Goal: Check status: Check status

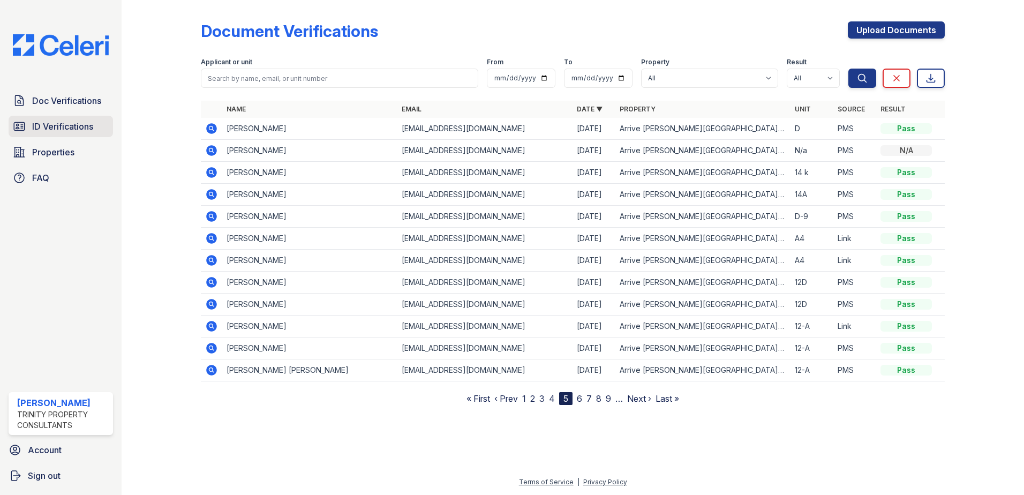
click at [75, 126] on span "ID Verifications" at bounding box center [62, 126] width 61 height 13
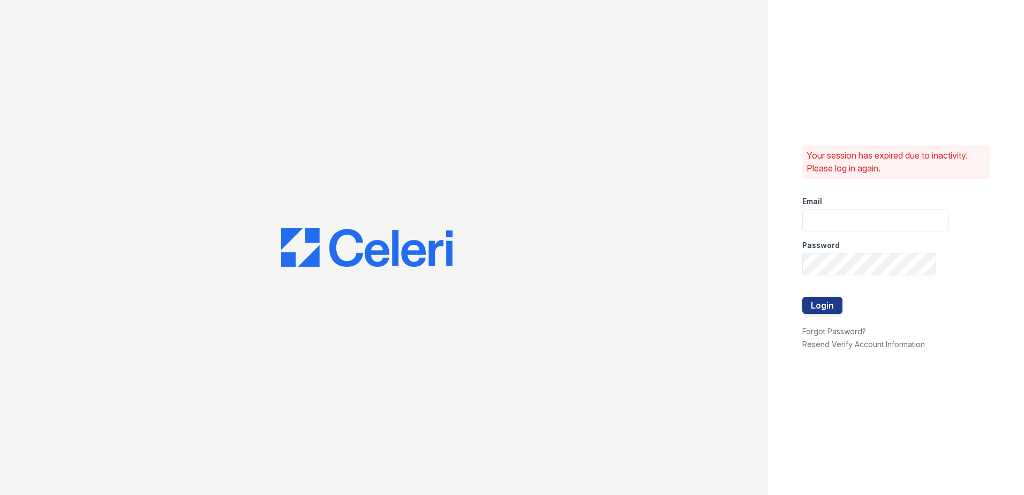
type input "[EMAIL_ADDRESS][DOMAIN_NAME]"
click at [829, 305] on button "Login" at bounding box center [822, 305] width 40 height 17
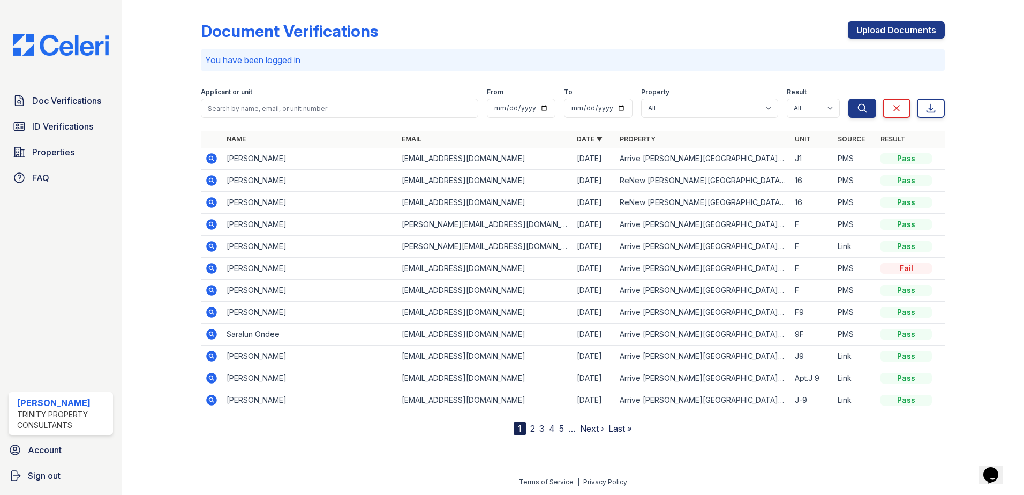
click at [532, 427] on link "2" at bounding box center [532, 428] width 5 height 11
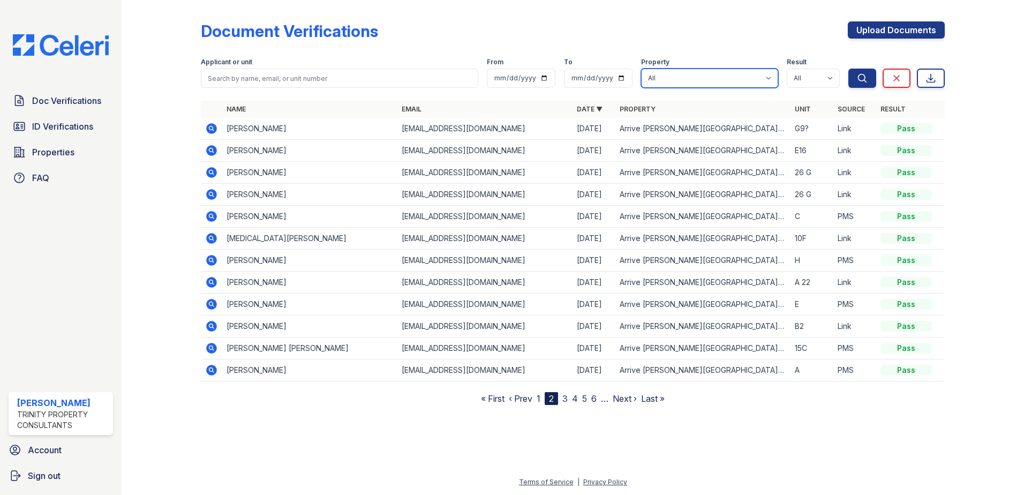
click at [772, 76] on select "All Arrive Murray Hill ReNew Murray Hill on Dakota ReNew Murray Hill on Hall" at bounding box center [709, 78] width 137 height 19
select select "89"
click at [642, 69] on select "All Arrive Murray Hill ReNew Murray Hill on Dakota ReNew Murray Hill on Hall" at bounding box center [709, 78] width 137 height 19
click at [863, 81] on icon "submit" at bounding box center [862, 78] width 11 height 11
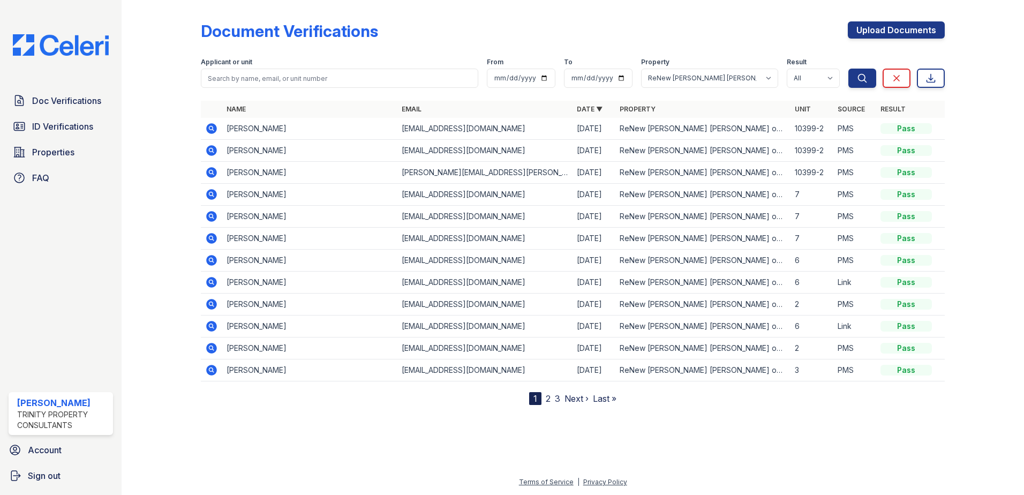
click at [546, 399] on link "2" at bounding box center [548, 398] width 5 height 11
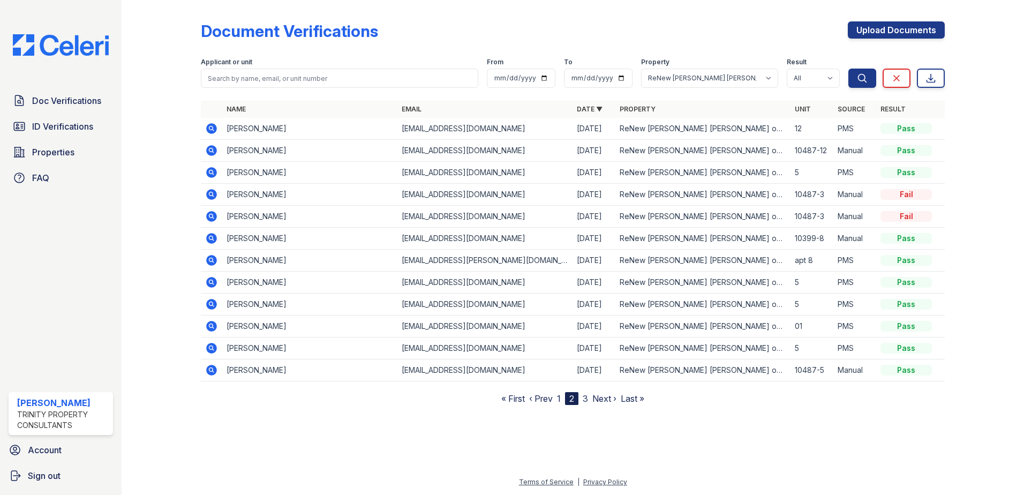
click at [546, 399] on link "‹ Prev" at bounding box center [541, 398] width 24 height 11
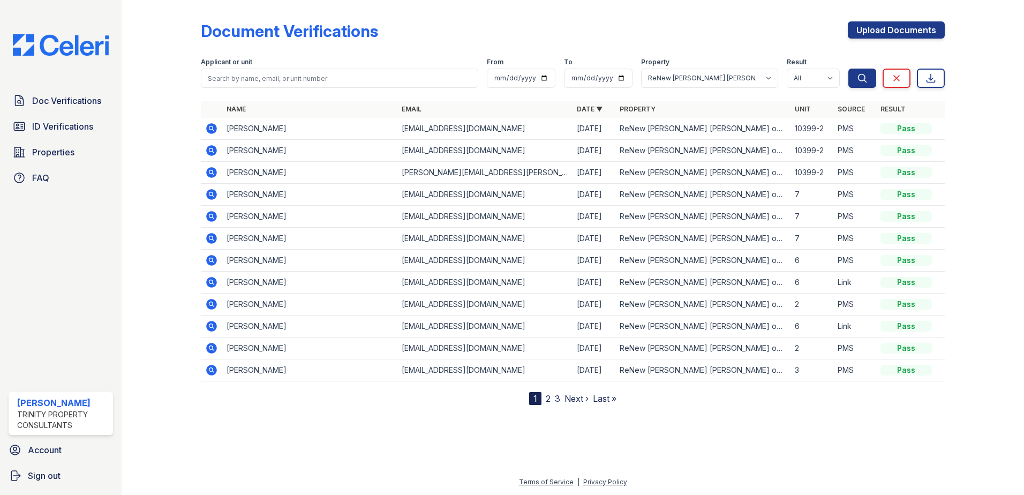
click at [550, 398] on link "2" at bounding box center [548, 398] width 5 height 11
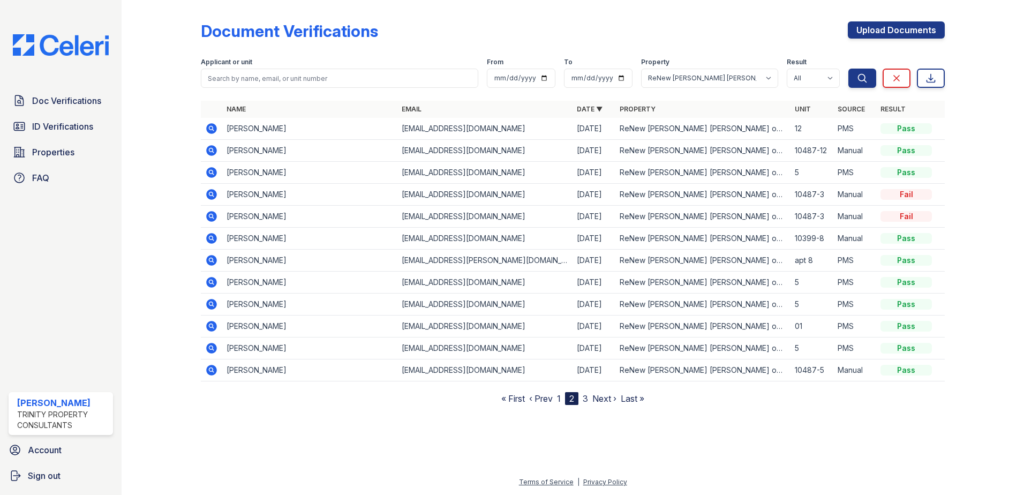
click at [586, 396] on link "3" at bounding box center [585, 398] width 5 height 11
